Goal: Task Accomplishment & Management: Use online tool/utility

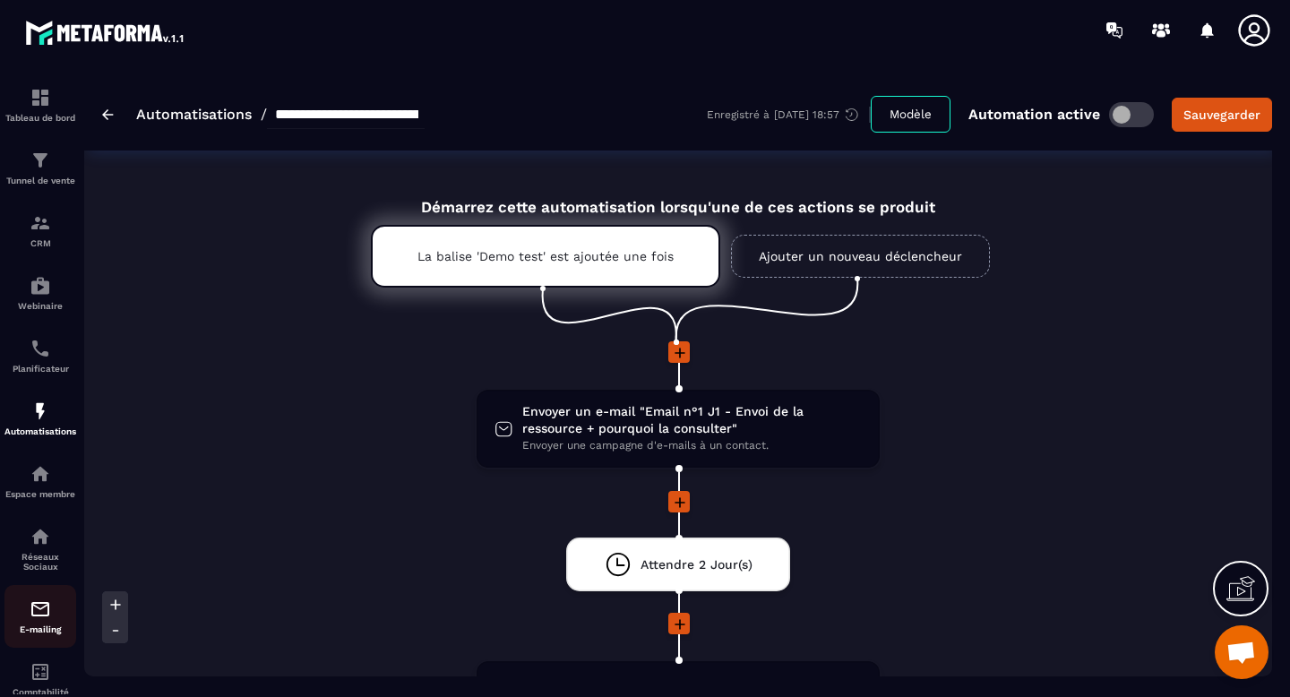
scroll to position [31, 0]
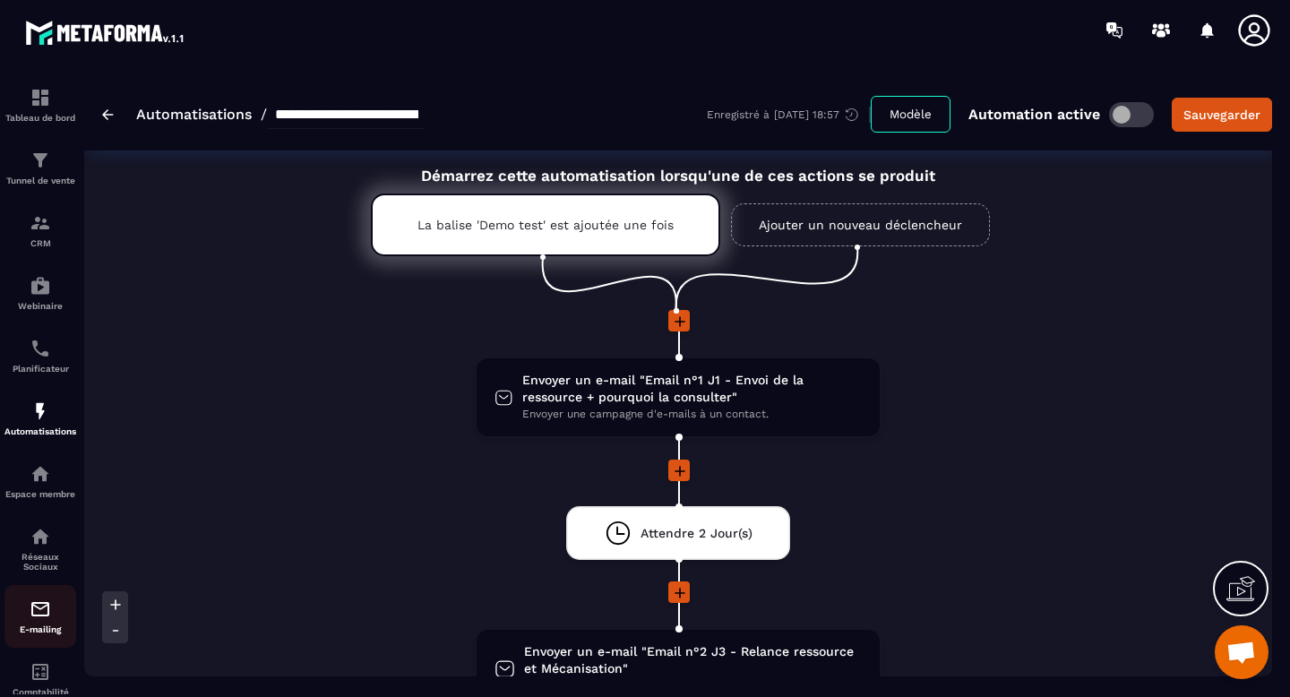
click at [44, 613] on img at bounding box center [40, 608] width 21 height 21
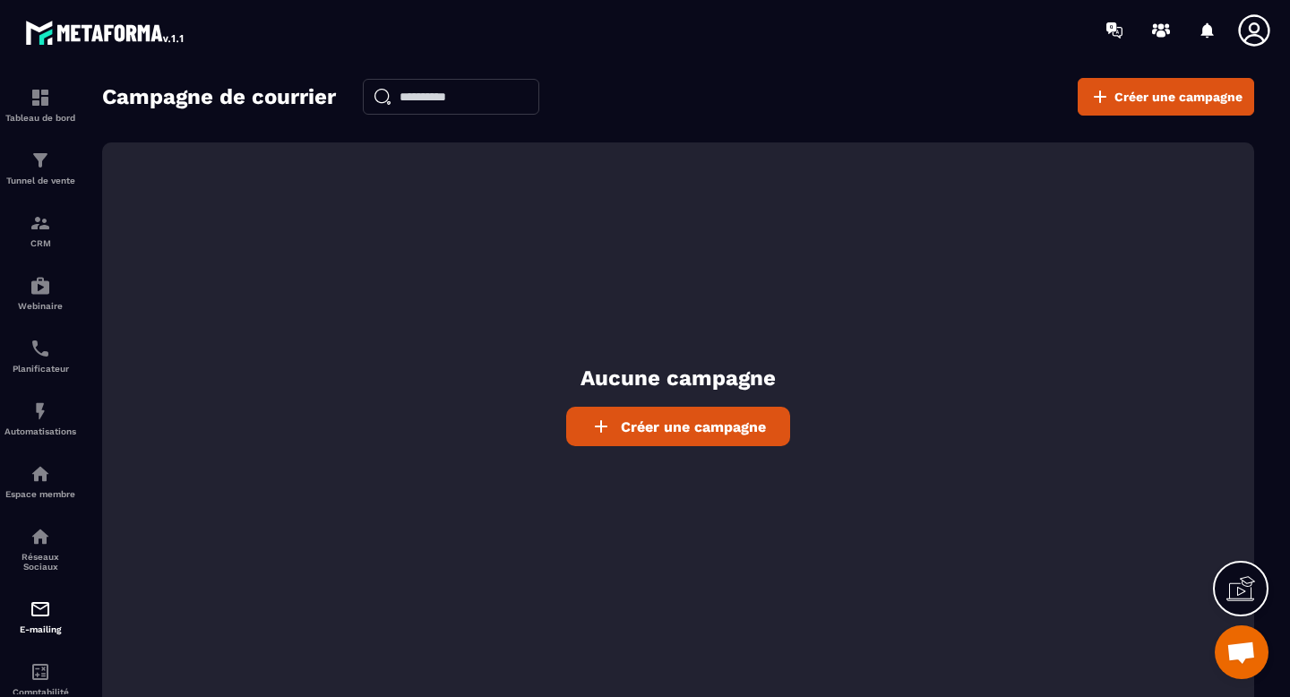
click at [682, 426] on span "Créer une campagne" at bounding box center [693, 426] width 145 height 17
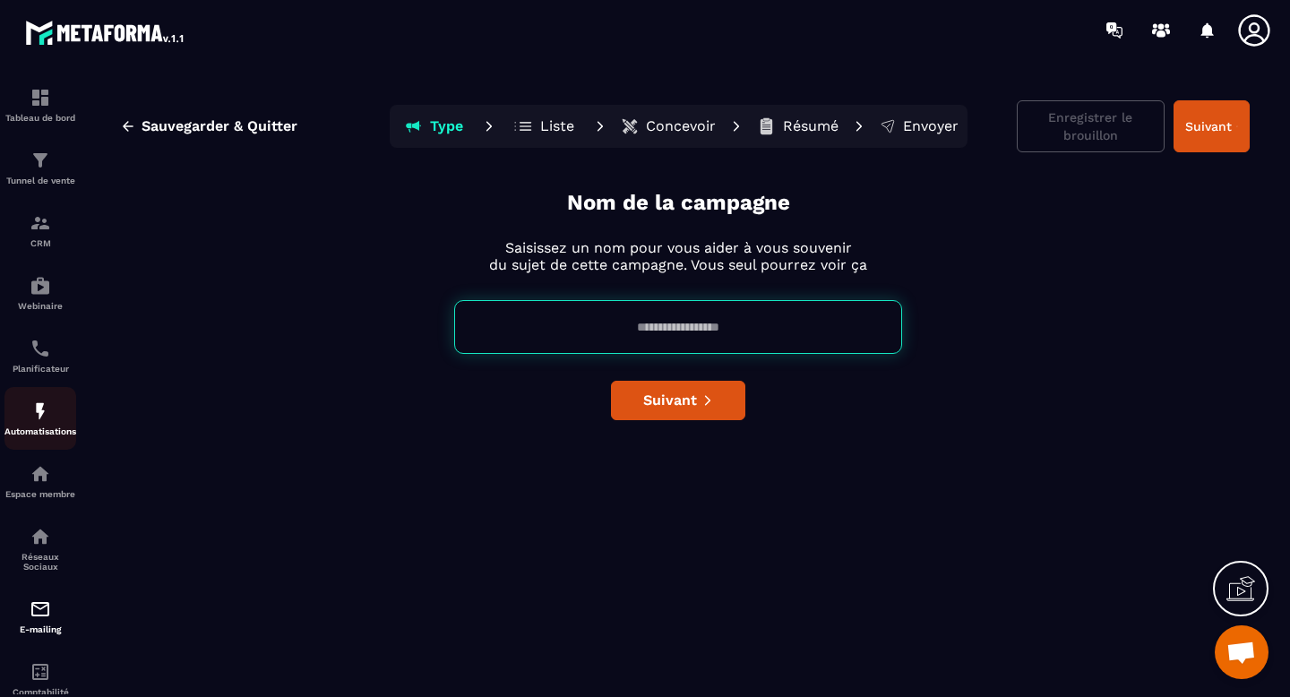
click at [41, 417] on img at bounding box center [40, 410] width 21 height 21
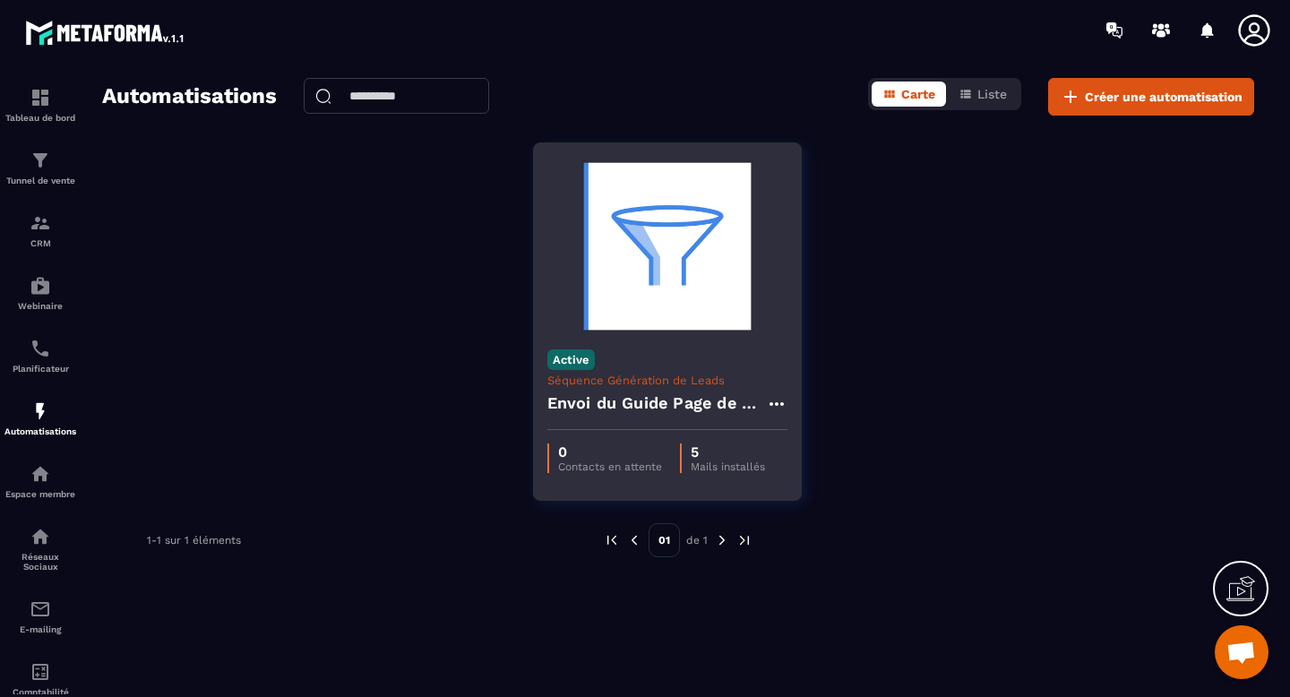
click at [749, 453] on p "5" at bounding box center [728, 451] width 74 height 17
click at [771, 400] on icon at bounding box center [776, 403] width 21 height 21
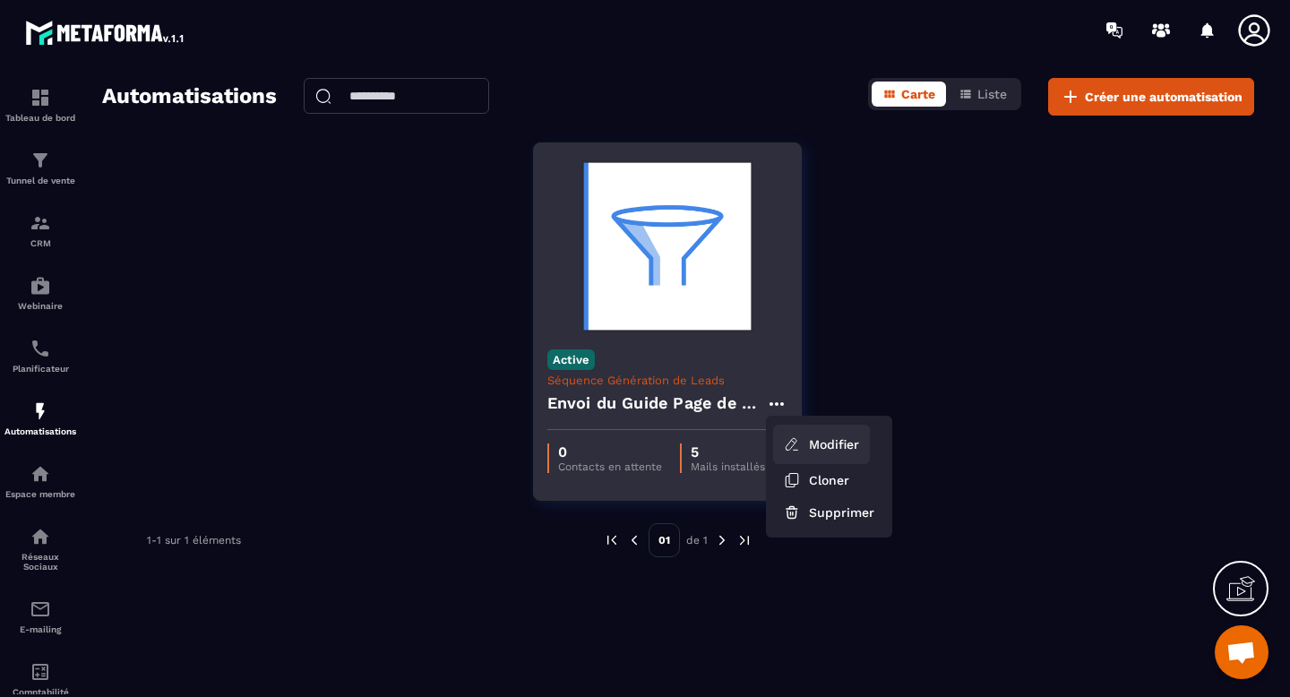
click at [804, 445] on link "Modifier" at bounding box center [821, 444] width 97 height 39
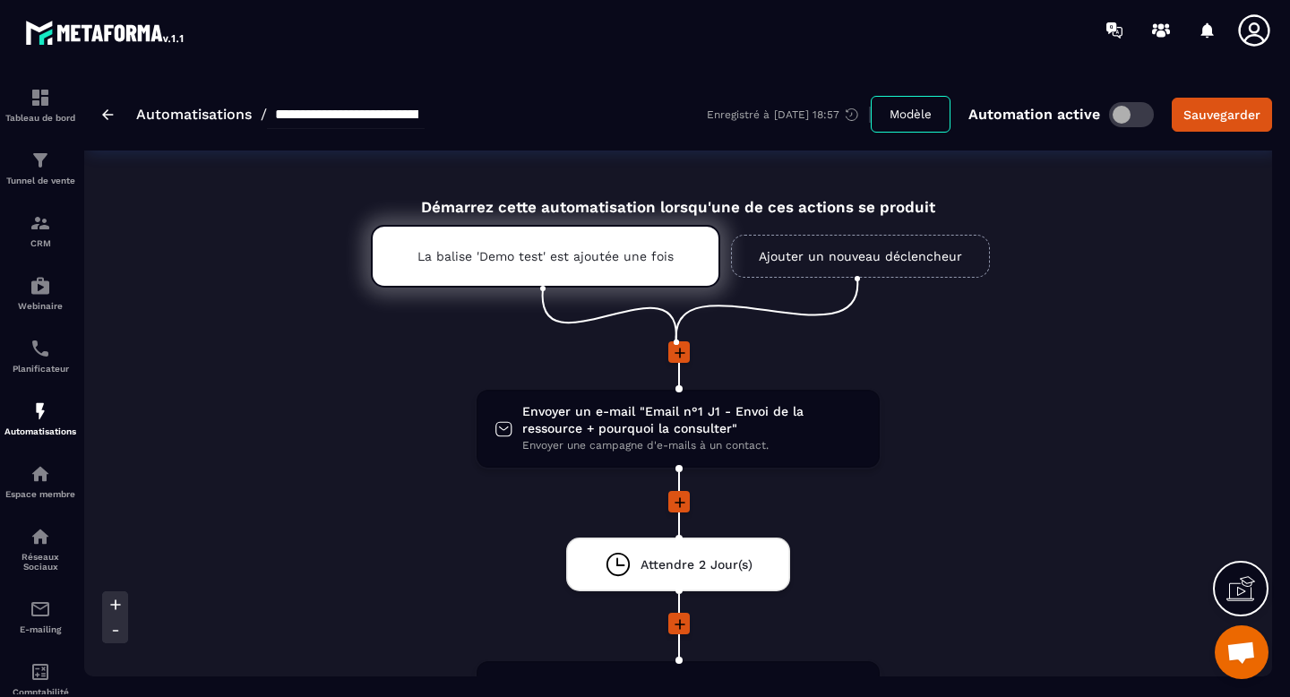
click at [827, 255] on link "Ajouter un nouveau déclencheur" at bounding box center [860, 256] width 259 height 43
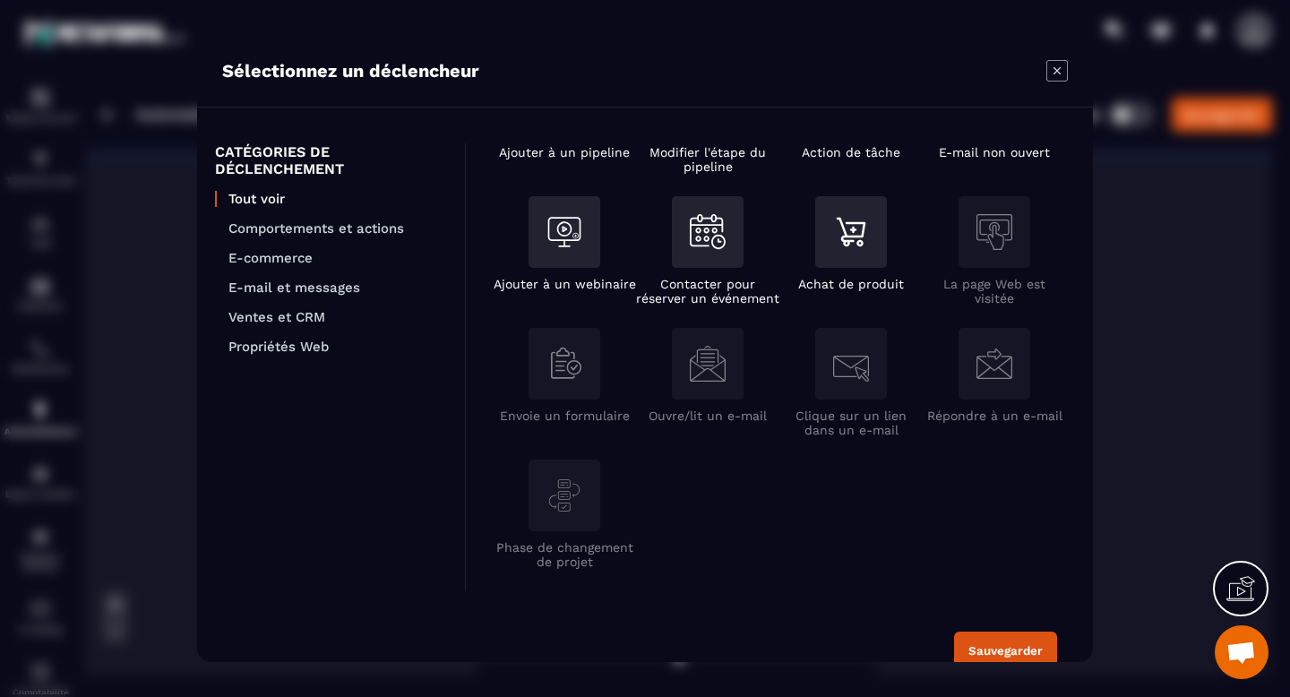
scroll to position [30, 0]
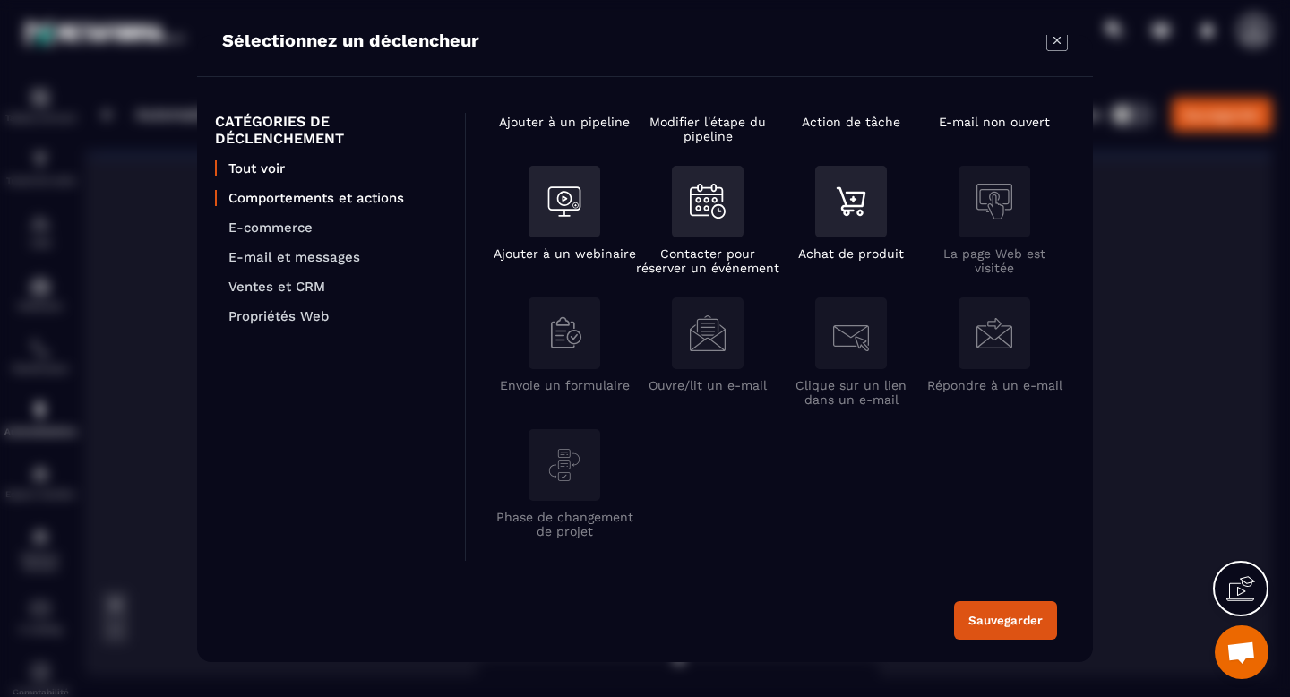
click at [322, 198] on p "Comportements et actions" at bounding box center [337, 198] width 219 height 16
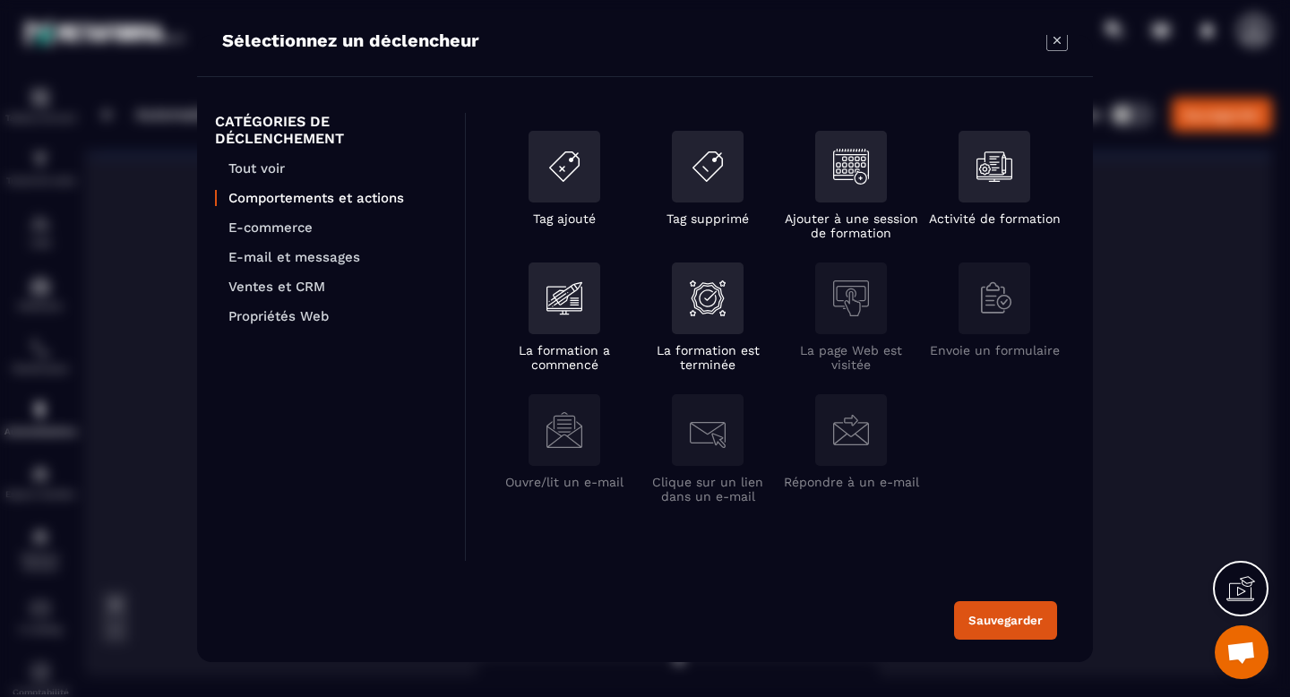
scroll to position [0, 0]
click at [999, 314] on img "Modal window" at bounding box center [994, 298] width 36 height 36
click at [253, 167] on p "Tout voir" at bounding box center [337, 168] width 219 height 16
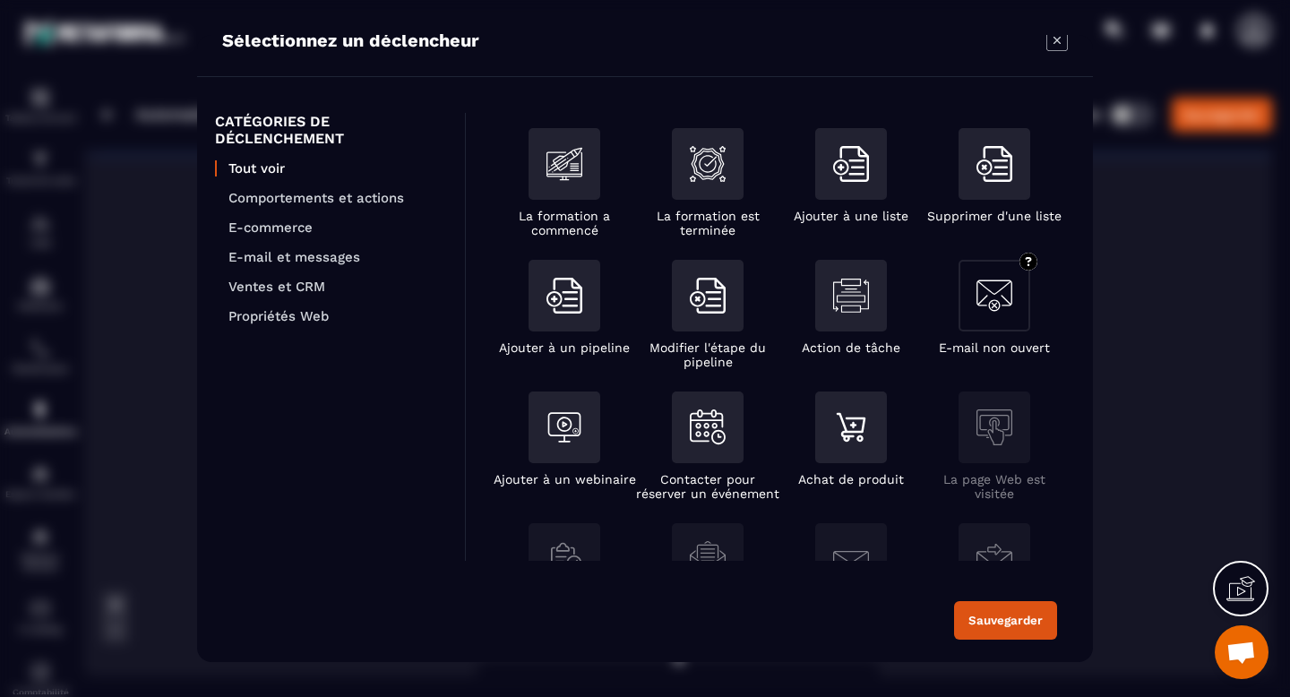
scroll to position [365, 0]
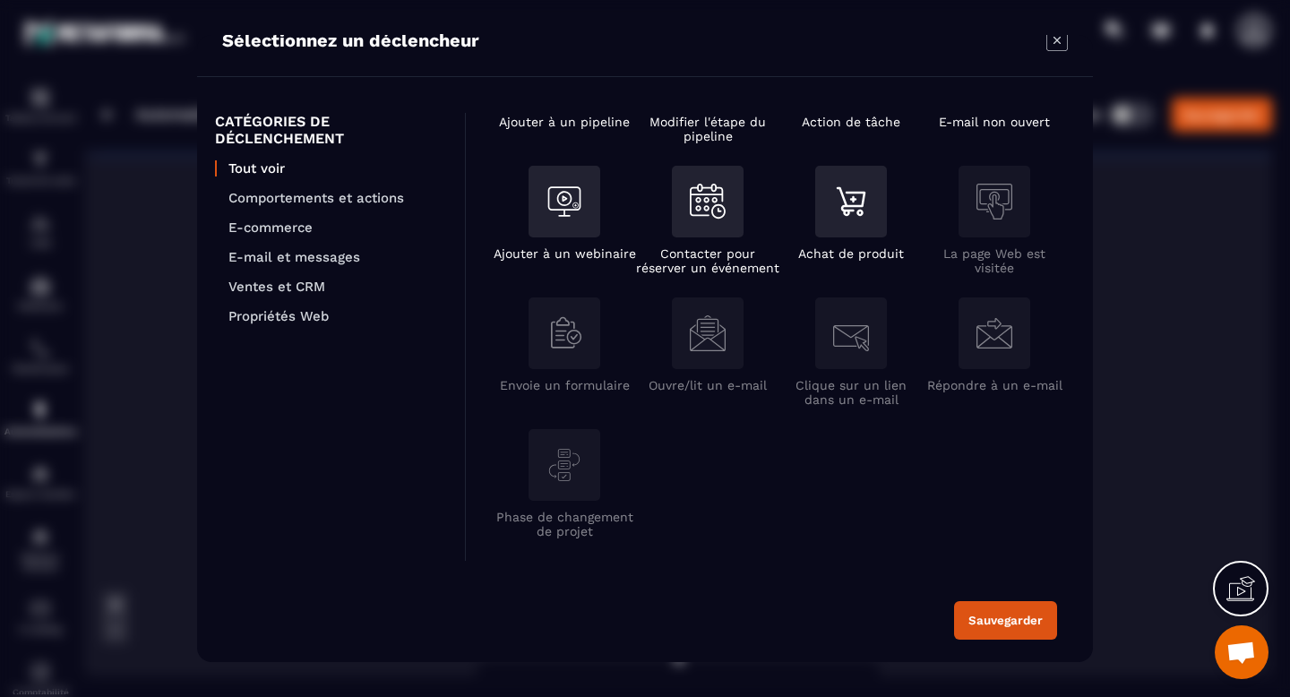
click at [1053, 37] on icon "Modal window" at bounding box center [1056, 40] width 7 height 7
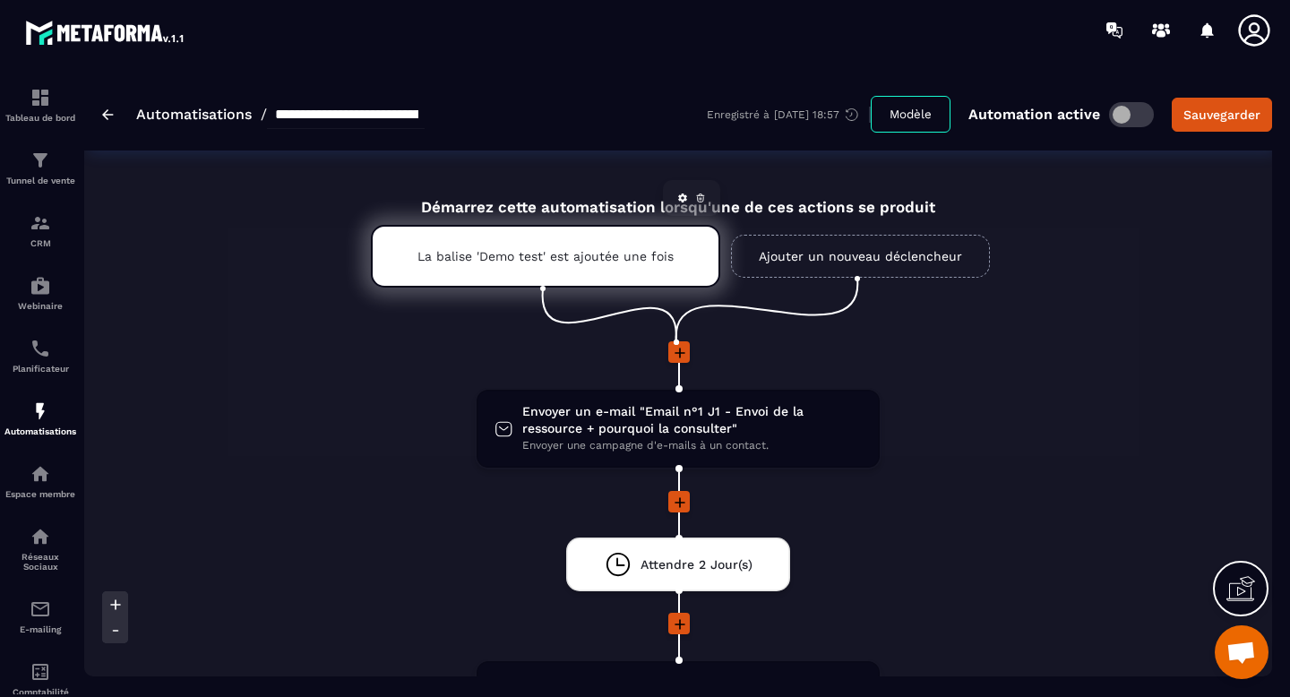
click at [507, 254] on p "La balise 'Demo test' est ajoutée une fois" at bounding box center [545, 256] width 256 height 14
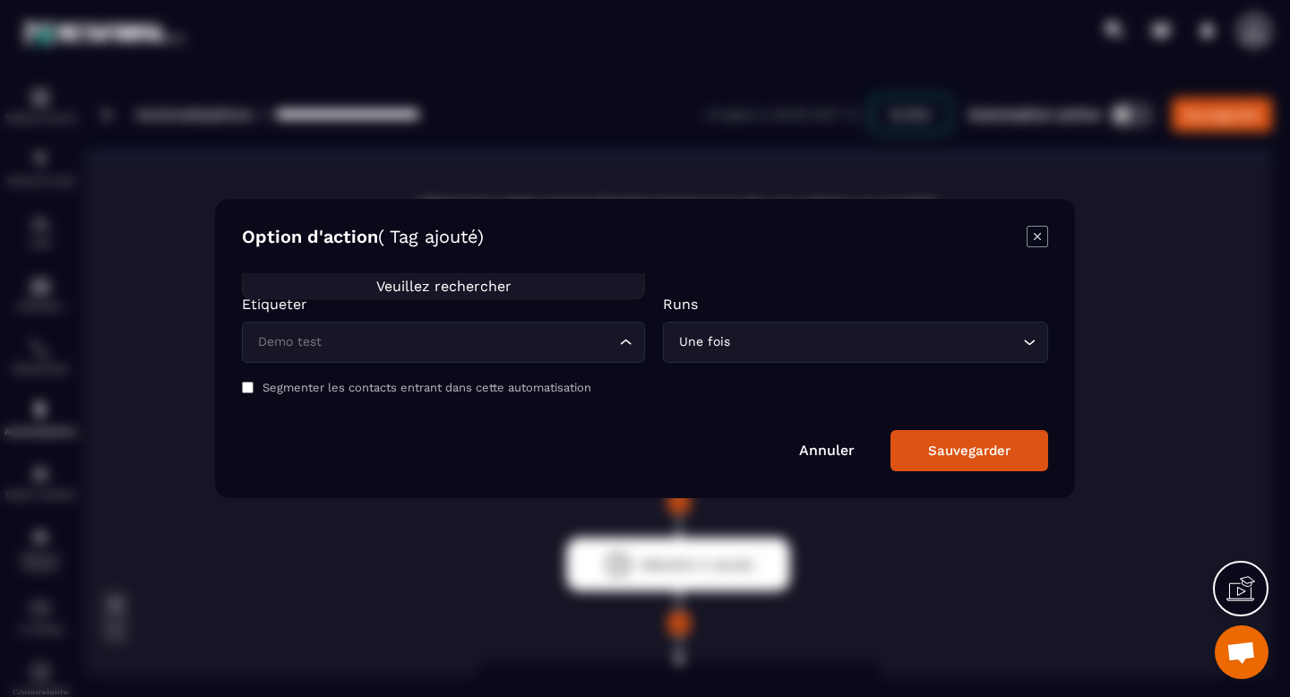
click at [629, 344] on icon "Search for option" at bounding box center [626, 342] width 18 height 18
click at [1040, 236] on icon "Modal window" at bounding box center [1037, 236] width 21 height 21
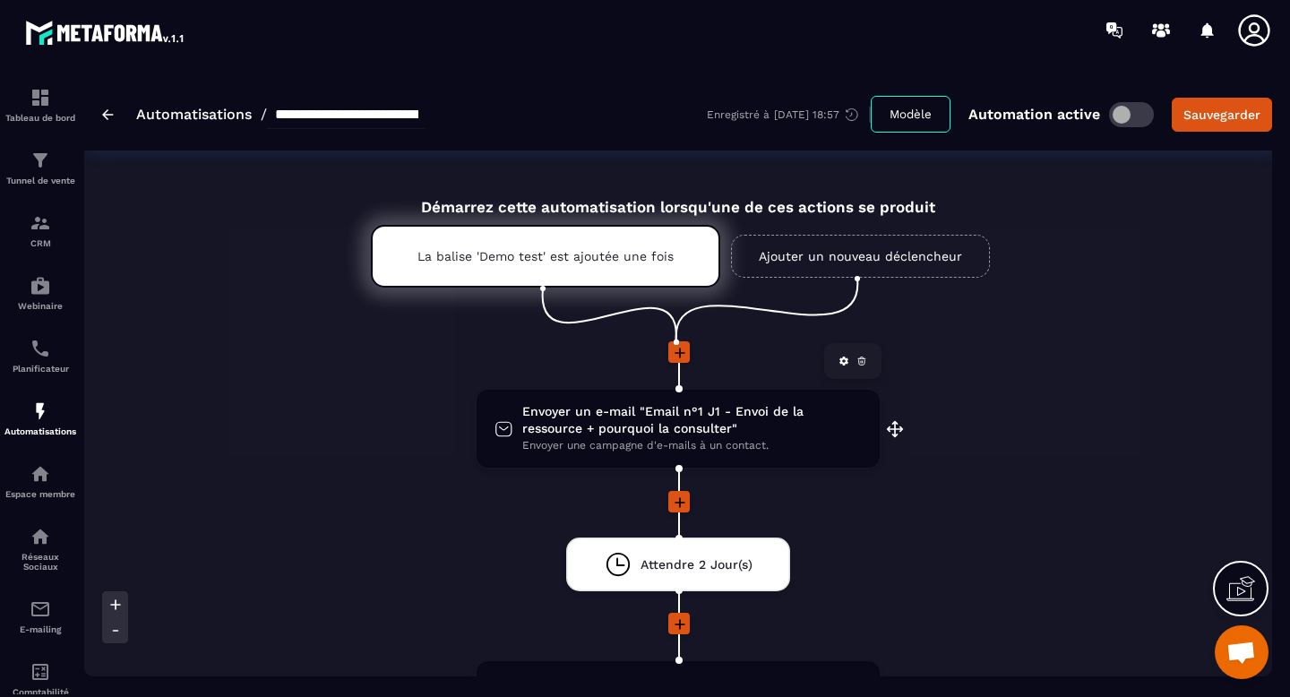
click at [646, 429] on span "Envoyer un e-mail "Email n°1 J1 - Envoi de la ressource + pourquoi la consulter"" at bounding box center [692, 420] width 340 height 34
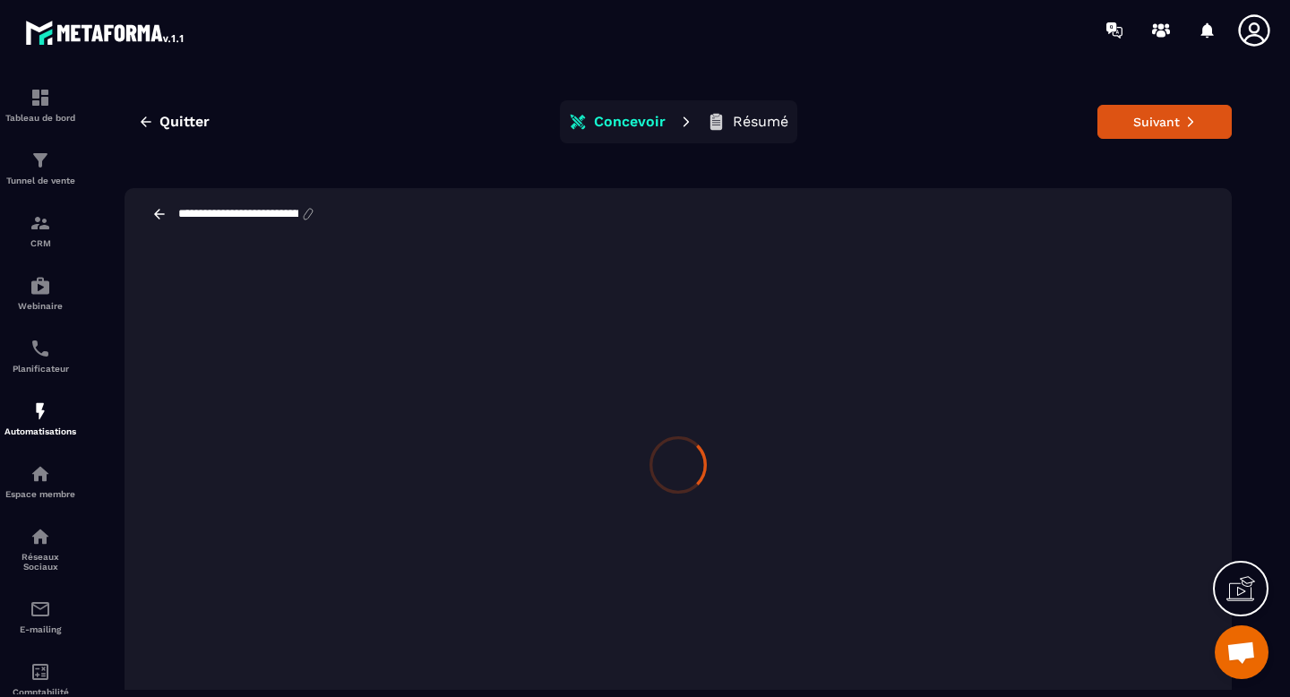
scroll to position [40, 0]
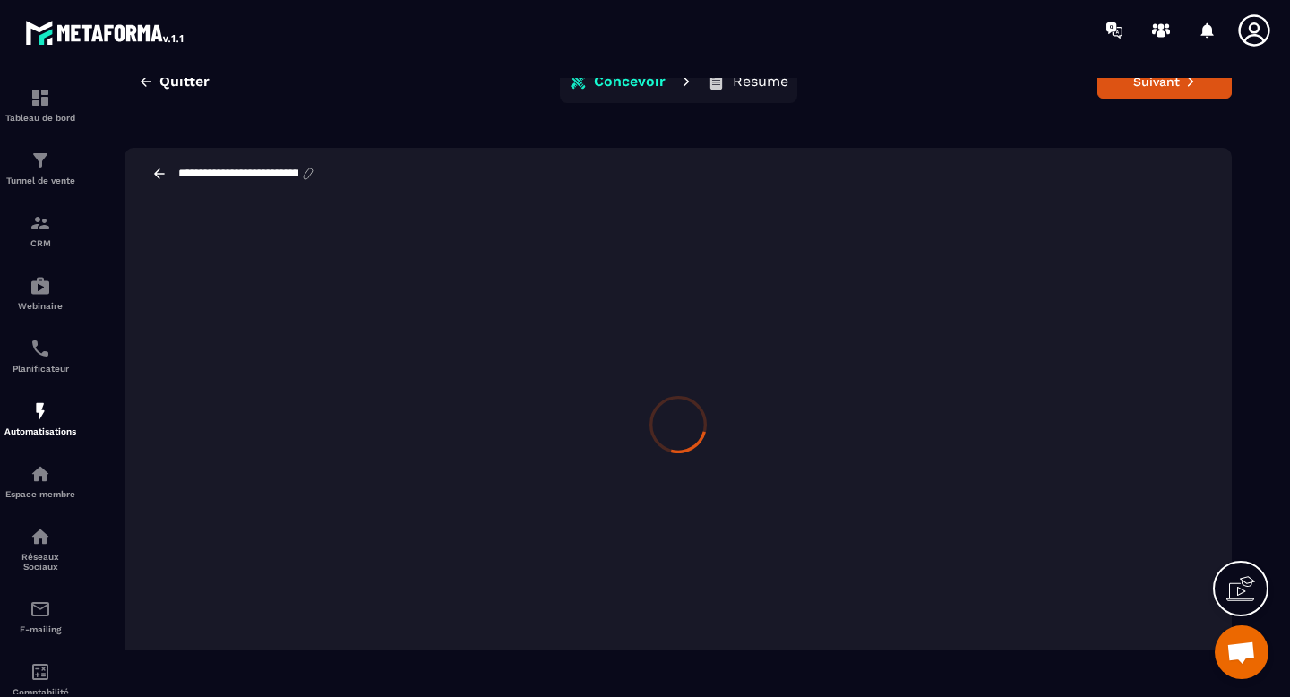
click at [41, 410] on img at bounding box center [40, 410] width 21 height 21
